Goal: Task Accomplishment & Management: Manage account settings

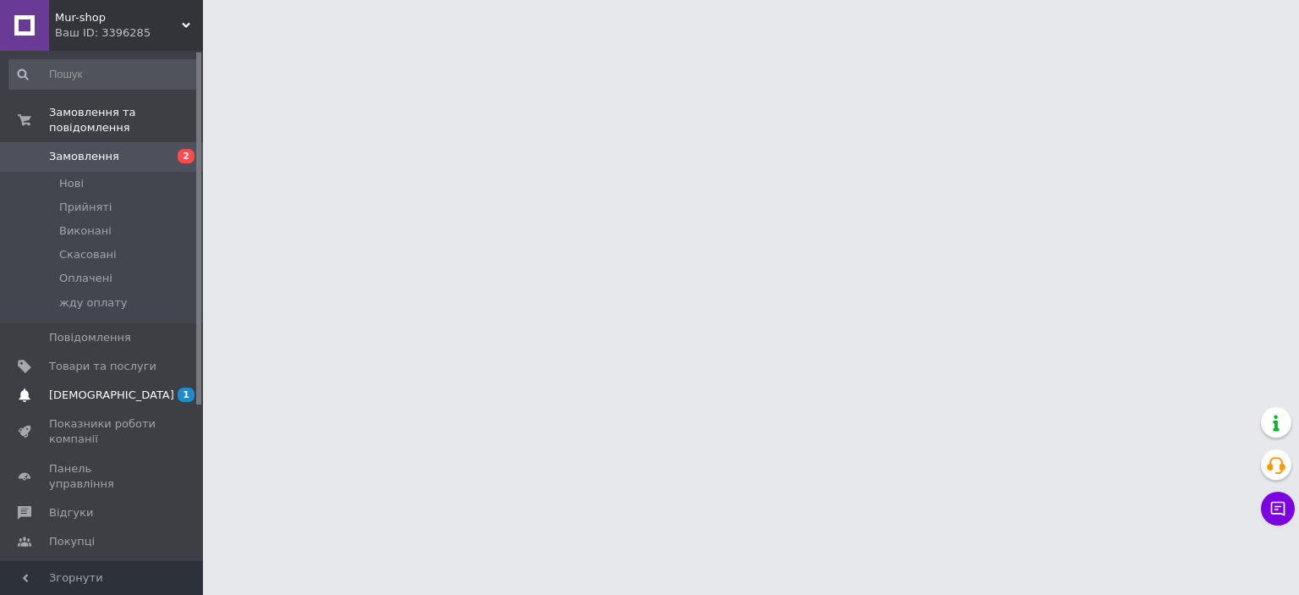
click at [173, 387] on span "1 0" at bounding box center [179, 394] width 47 height 15
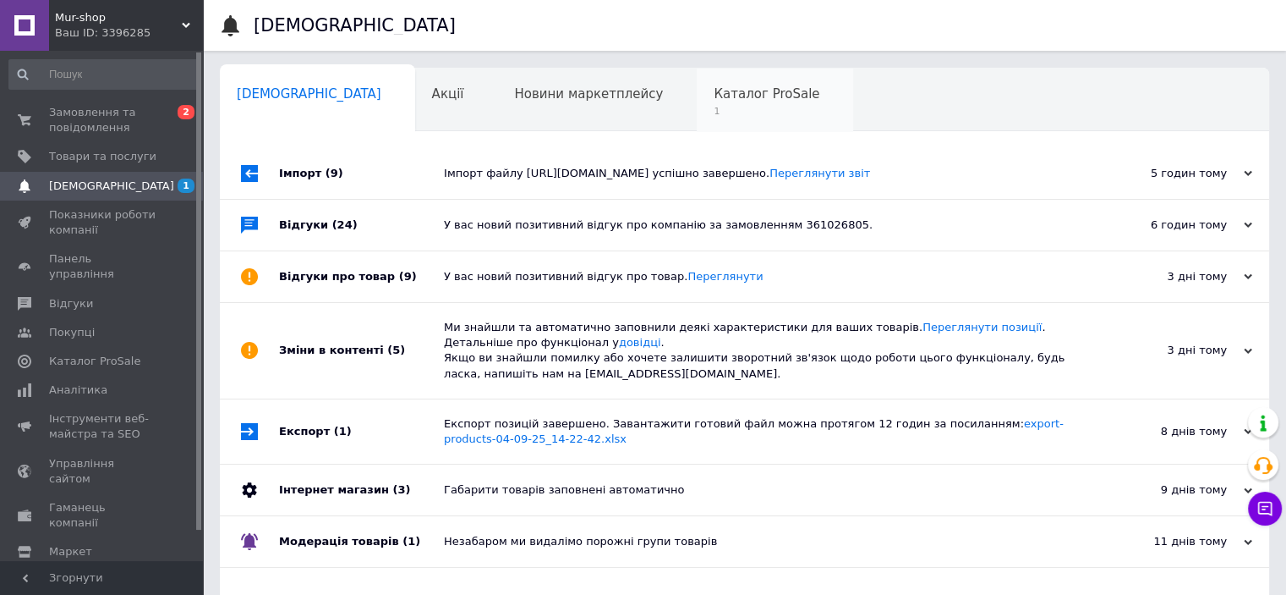
click at [697, 103] on div "Каталог ProSale 1" at bounding box center [775, 101] width 156 height 64
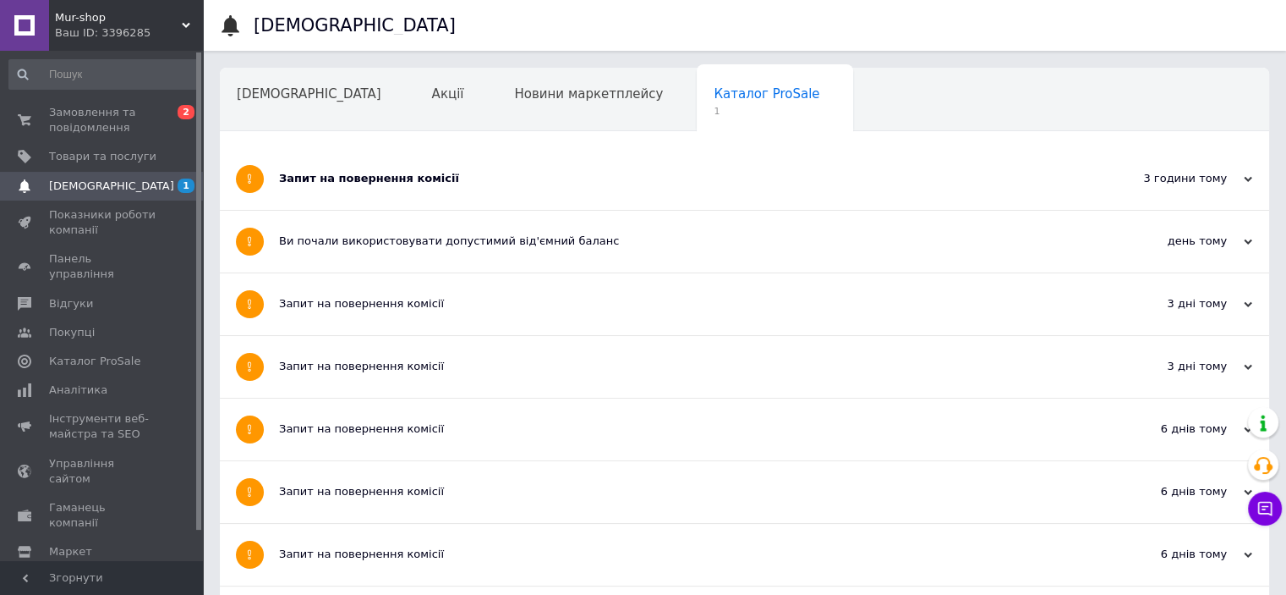
click at [304, 104] on div "[DEMOGRAPHIC_DATA]" at bounding box center [317, 101] width 195 height 64
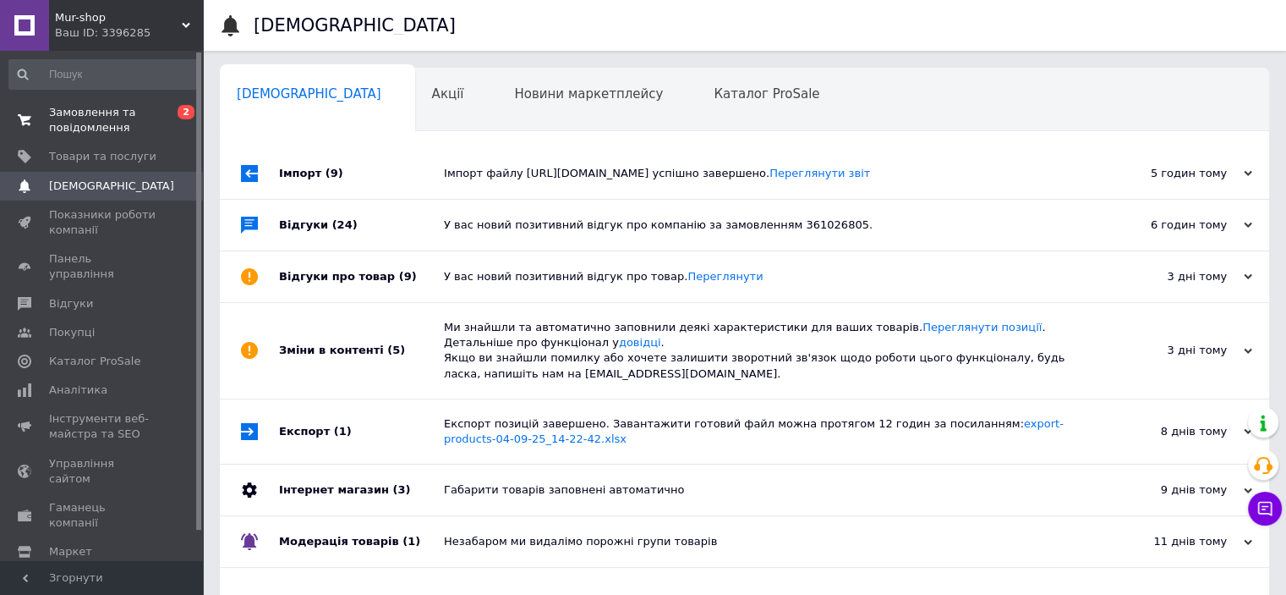
click at [101, 129] on span "Замовлення та повідомлення" at bounding box center [102, 120] width 107 height 30
